Goal: Information Seeking & Learning: Learn about a topic

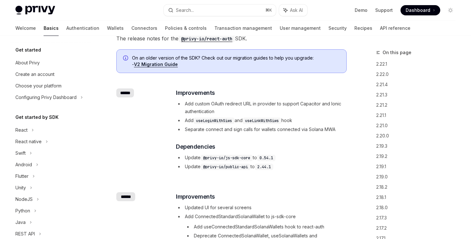
scroll to position [141, 0]
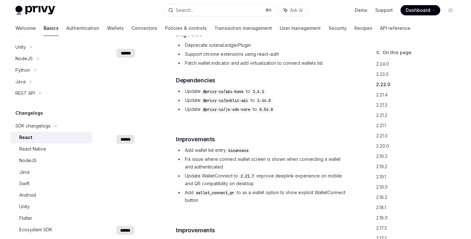
scroll to position [405, 0]
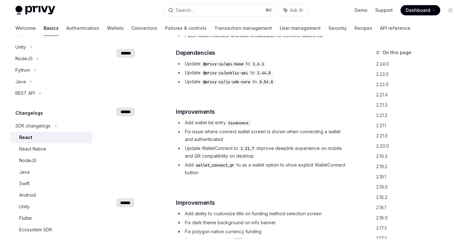
drag, startPoint x: 245, startPoint y: 174, endPoint x: 237, endPoint y: 94, distance: 80.6
click at [237, 97] on div "​ ****** ​ Improvements Add wallet list entry binanceus Fix issue where connect…" at bounding box center [231, 142] width 231 height 91
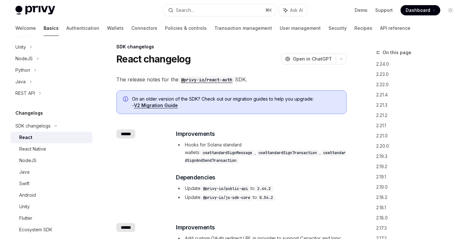
scroll to position [0, 0]
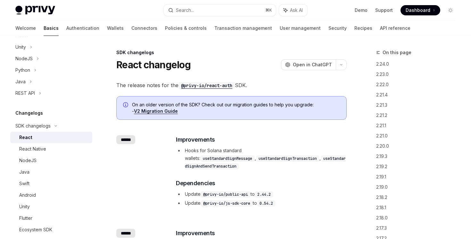
click at [208, 85] on code "@privy-io/react-auth" at bounding box center [207, 85] width 56 height 7
click at [48, 150] on div "React Native" at bounding box center [53, 149] width 69 height 8
type textarea "*"
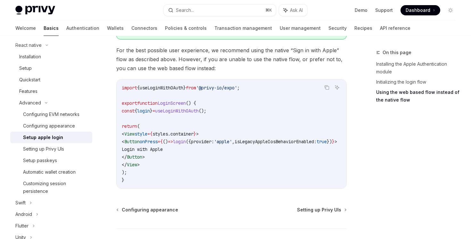
scroll to position [566, 0]
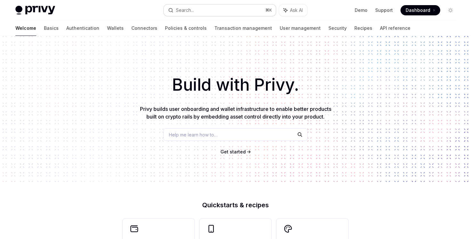
click at [236, 10] on button "Search... ⌘ K" at bounding box center [220, 10] width 112 height 12
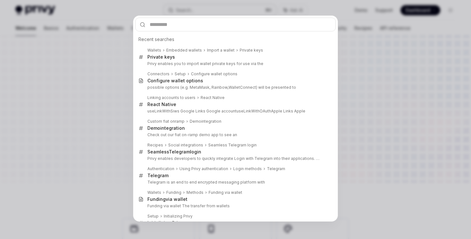
type input "*******"
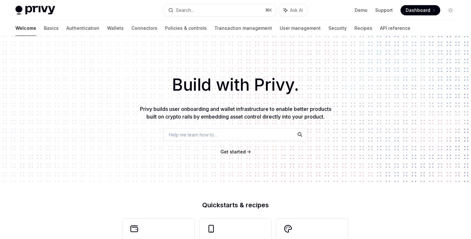
type textarea "*"
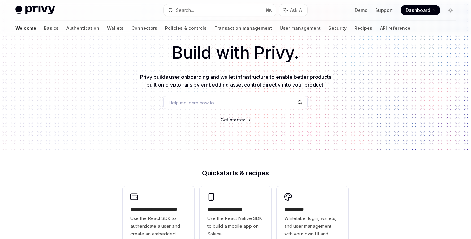
scroll to position [172, 0]
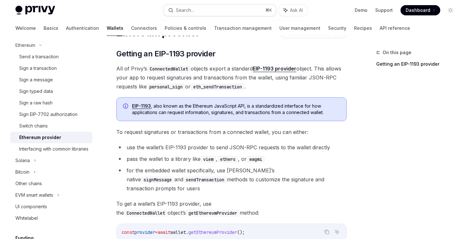
click at [242, 13] on button "Search... ⌘ K" at bounding box center [220, 10] width 112 height 12
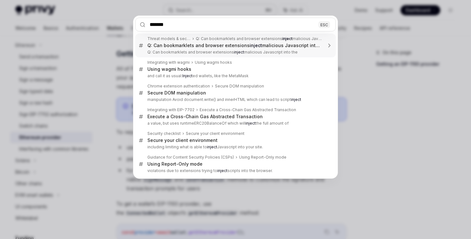
type input "********"
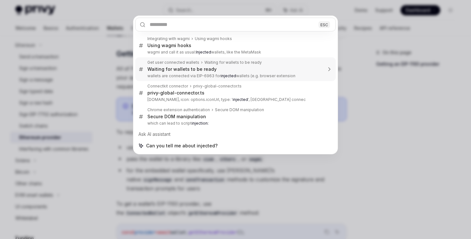
type textarea "*"
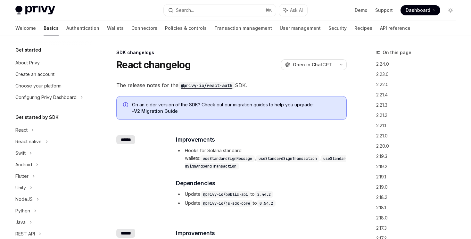
scroll to position [141, 0]
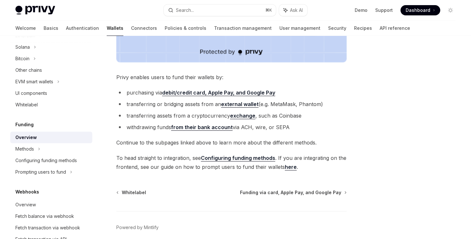
scroll to position [263, 0]
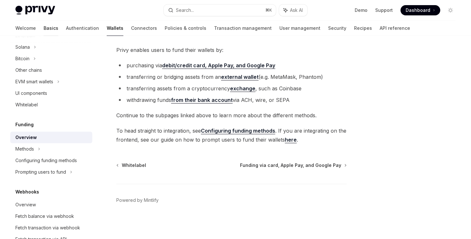
click at [44, 29] on link "Basics" at bounding box center [51, 28] width 15 height 15
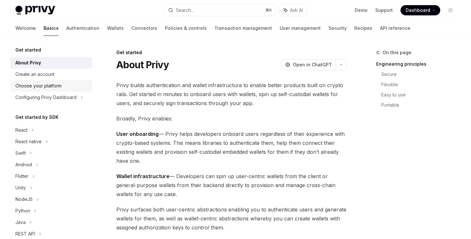
click at [30, 81] on link "Choose your platform" at bounding box center [51, 86] width 82 height 12
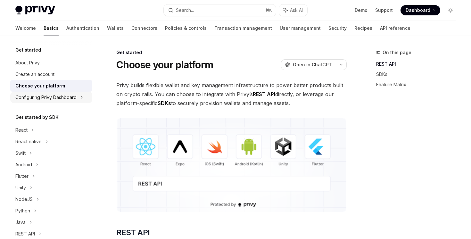
click at [46, 94] on div "Configuring Privy Dashboard" at bounding box center [45, 98] width 61 height 8
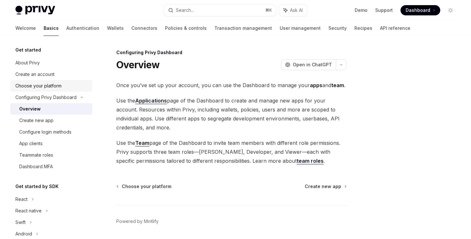
click at [51, 89] on div "Choose your platform" at bounding box center [38, 86] width 46 height 8
type textarea "*"
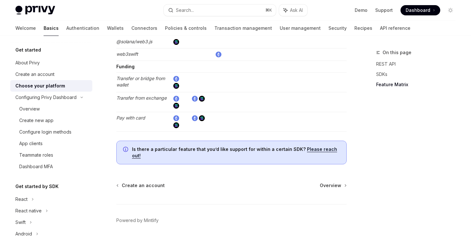
scroll to position [1203, 0]
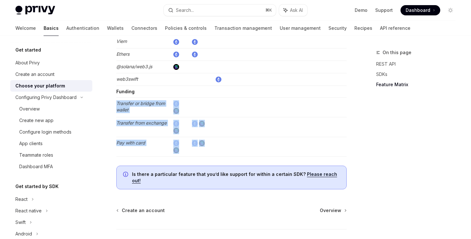
drag, startPoint x: 148, startPoint y: 98, endPoint x: 183, endPoint y: 159, distance: 70.2
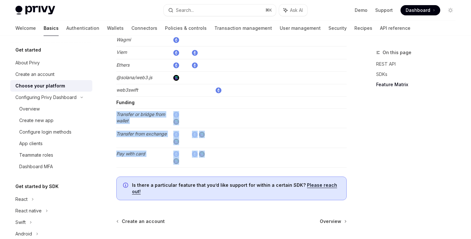
click at [189, 154] on td at bounding box center [201, 158] width 24 height 20
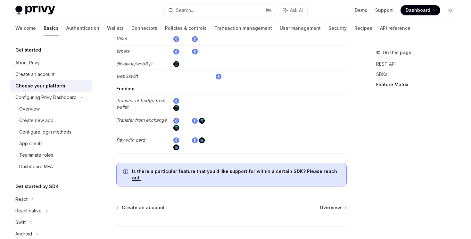
scroll to position [1203, 0]
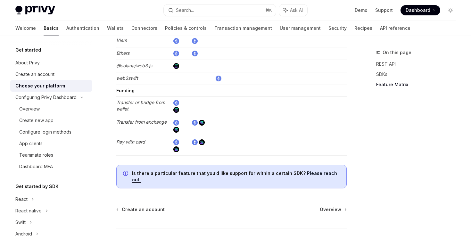
click at [174, 102] on img at bounding box center [176, 103] width 6 height 6
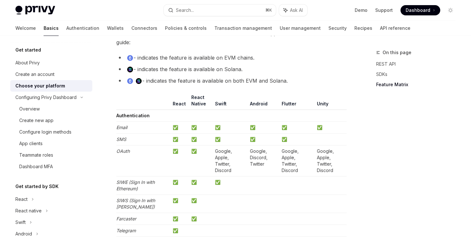
scroll to position [583, 0]
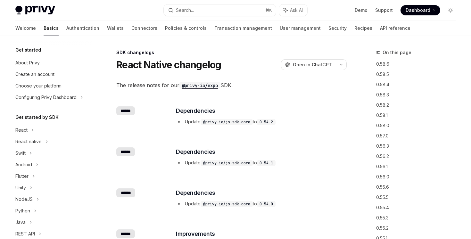
scroll to position [141, 0]
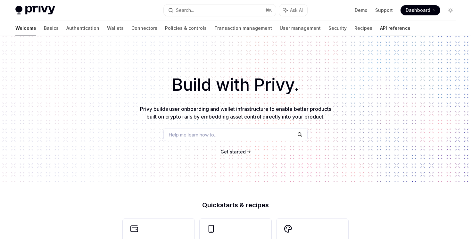
click at [380, 21] on link "API reference" at bounding box center [395, 28] width 30 height 15
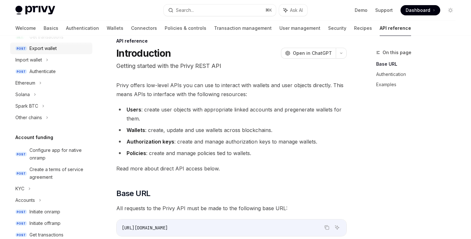
scroll to position [105, 0]
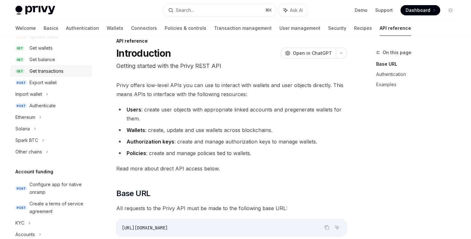
click at [55, 75] on div "Get transactions" at bounding box center [47, 71] width 34 height 8
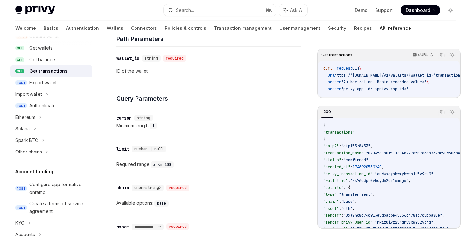
scroll to position [435, 0]
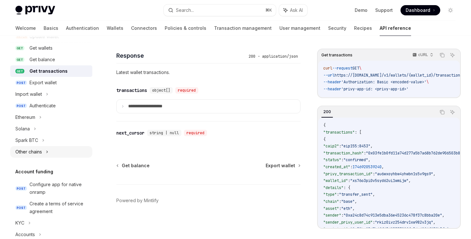
click at [56, 153] on div "Other chains" at bounding box center [51, 152] width 82 height 12
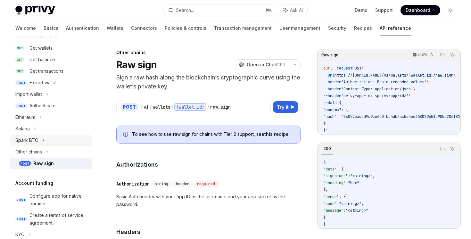
click at [55, 136] on div "Spark BTC" at bounding box center [51, 141] width 82 height 12
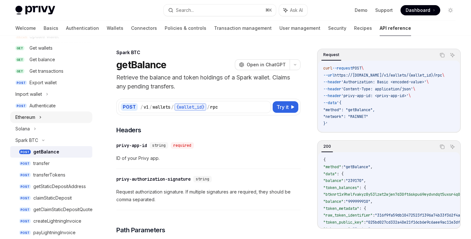
click at [56, 121] on div "Ethereum" at bounding box center [51, 118] width 82 height 12
type textarea "*"
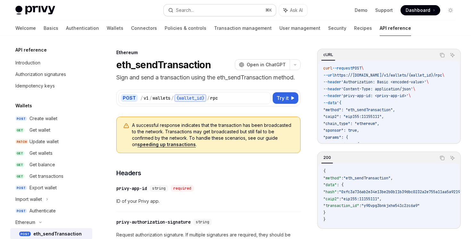
click at [196, 12] on button "Search... ⌘ K" at bounding box center [220, 10] width 112 height 12
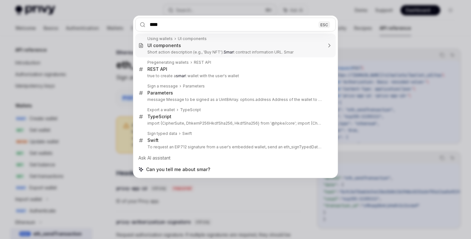
type input "*****"
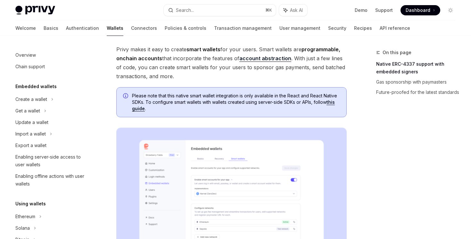
scroll to position [137, 0]
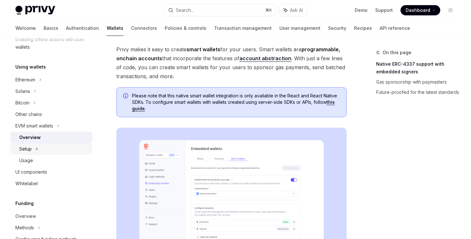
click at [47, 148] on div "Setup" at bounding box center [51, 149] width 82 height 12
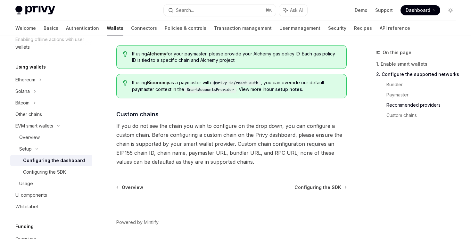
scroll to position [779, 0]
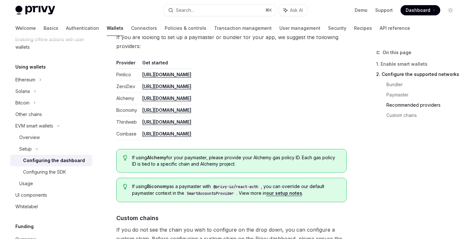
click at [191, 135] on link "[URL][DOMAIN_NAME]" at bounding box center [166, 134] width 49 height 6
click at [185, 121] on link "[URL][DOMAIN_NAME]" at bounding box center [166, 122] width 49 height 6
click at [169, 74] on link "[URL][DOMAIN_NAME]" at bounding box center [166, 75] width 49 height 6
click at [185, 136] on link "[URL][DOMAIN_NAME]" at bounding box center [166, 134] width 49 height 6
click at [60, 171] on div "Configuring the SDK" at bounding box center [44, 172] width 43 height 8
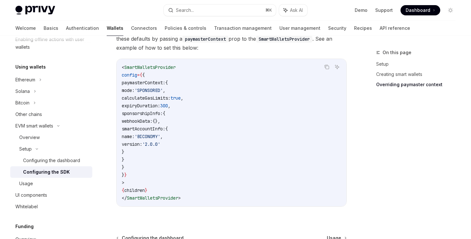
scroll to position [597, 0]
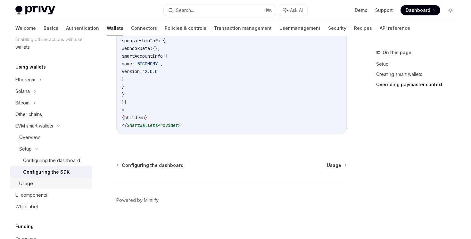
click at [46, 183] on div "Usage" at bounding box center [53, 184] width 69 height 8
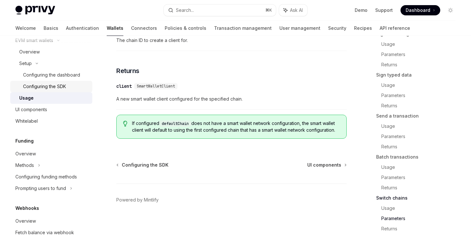
scroll to position [318, 0]
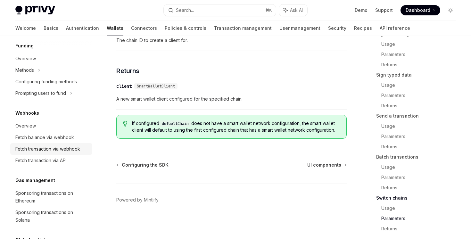
click at [63, 152] on div "Fetch transaction via webhook" at bounding box center [47, 149] width 65 height 8
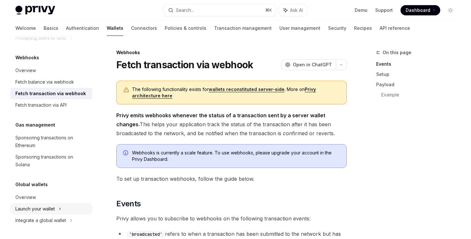
click at [55, 207] on div "Launch your wallet" at bounding box center [34, 209] width 39 height 8
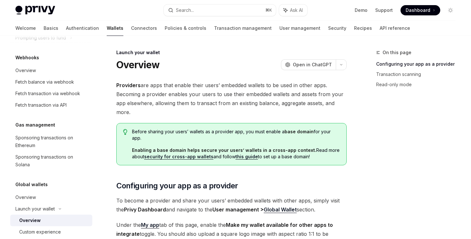
scroll to position [396, 0]
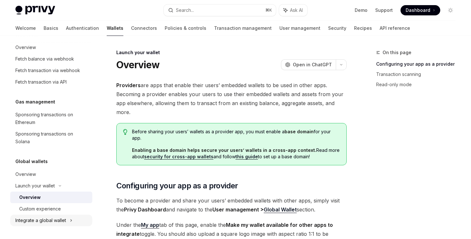
click at [65, 224] on div "Integrate a global wallet" at bounding box center [51, 221] width 82 height 12
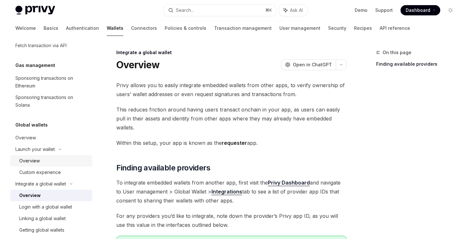
scroll to position [477, 0]
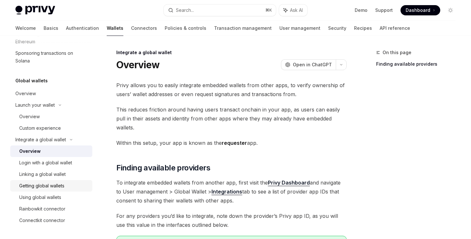
click at [72, 183] on div "Getting global wallets" at bounding box center [53, 186] width 69 height 8
type textarea "*"
